Goal: Book appointment/travel/reservation

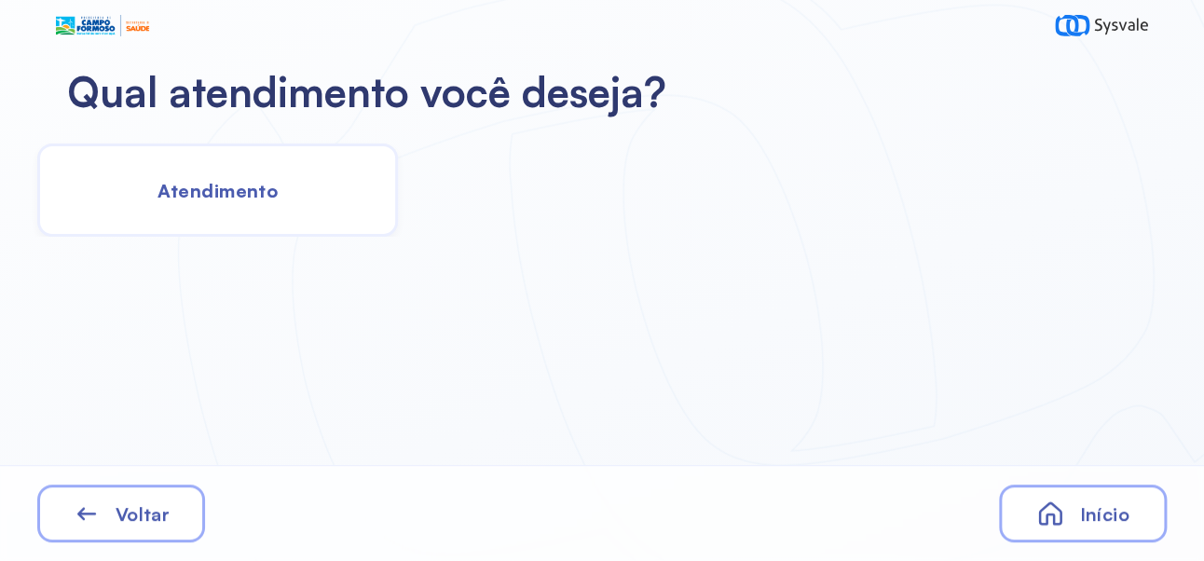
click at [299, 176] on div "Atendimento" at bounding box center [217, 190] width 361 height 93
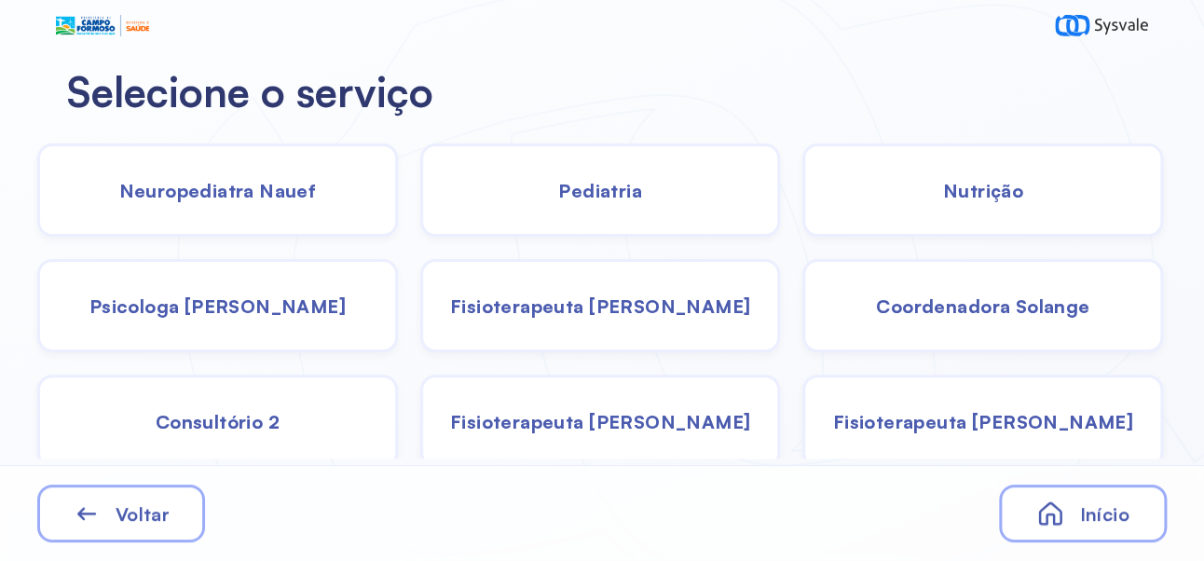
click at [1027, 191] on div "Nutrição" at bounding box center [983, 190] width 361 height 93
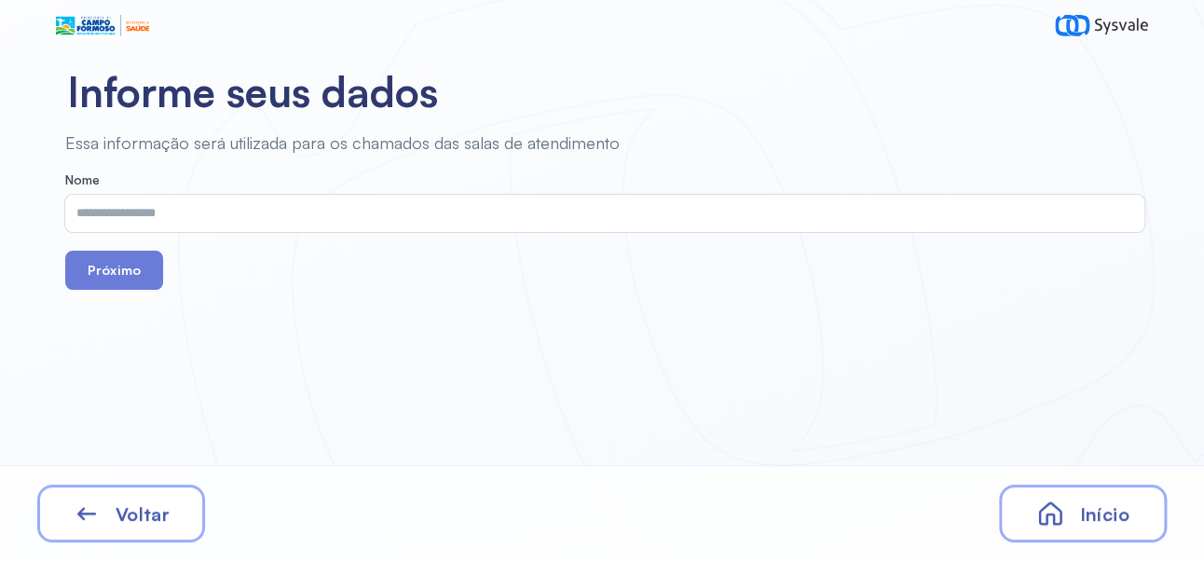
click at [136, 283] on button "Próximo" at bounding box center [114, 270] width 98 height 39
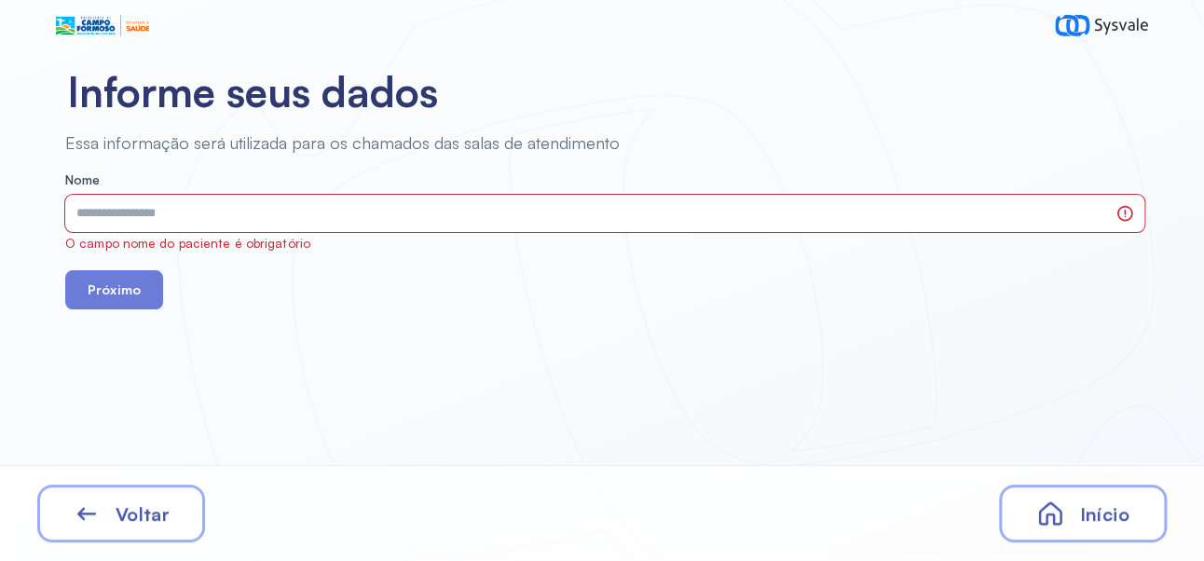
click at [433, 207] on input "text" at bounding box center [586, 213] width 1043 height 37
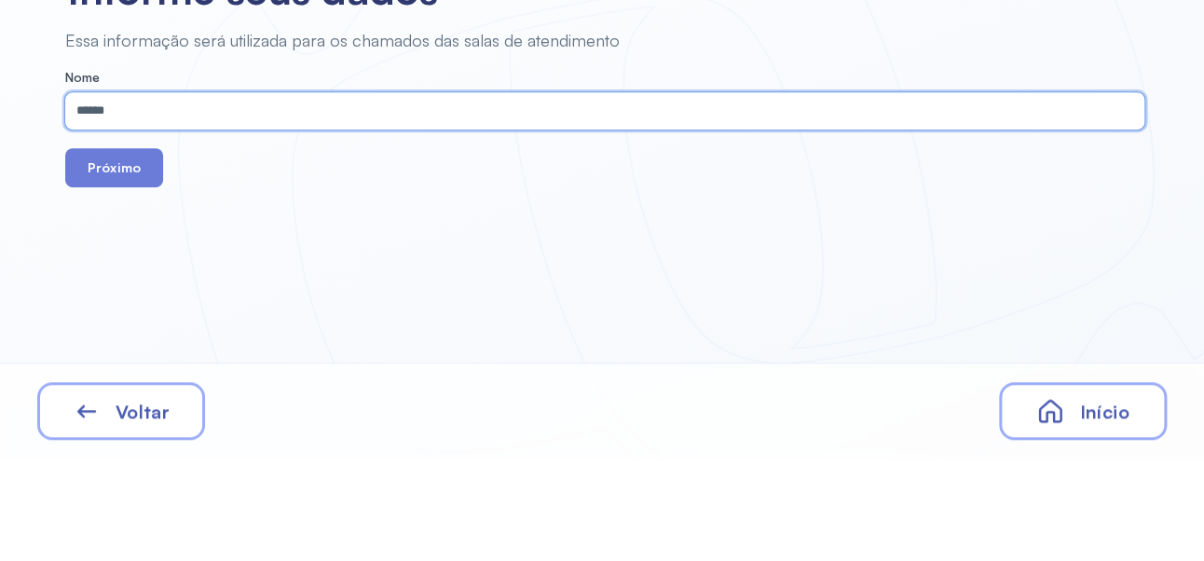
type input "*****"
click at [119, 287] on button "Próximo" at bounding box center [114, 270] width 98 height 39
